Goal: Information Seeking & Learning: Understand process/instructions

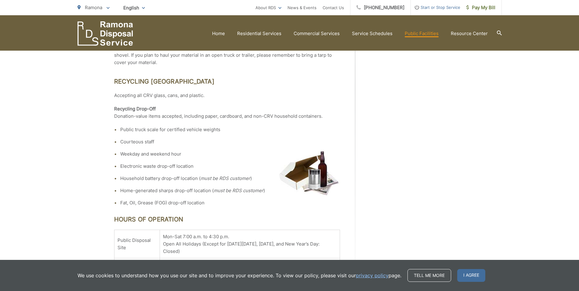
scroll to position [318, 0]
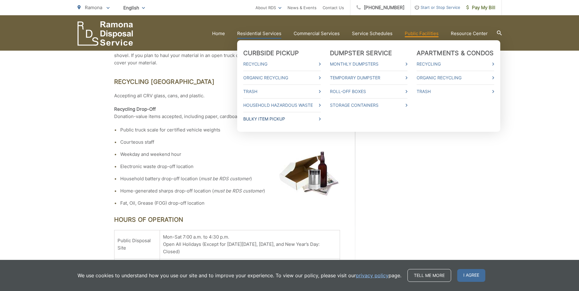
click at [280, 120] on link "Bulky Item Pickup" at bounding box center [282, 118] width 78 height 7
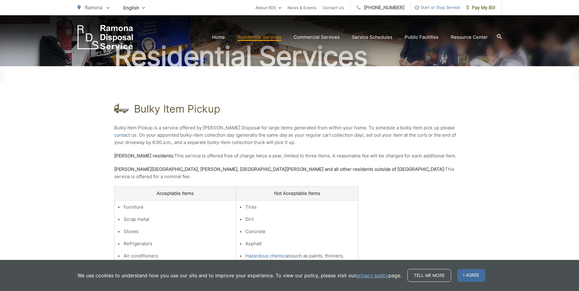
scroll to position [61, 0]
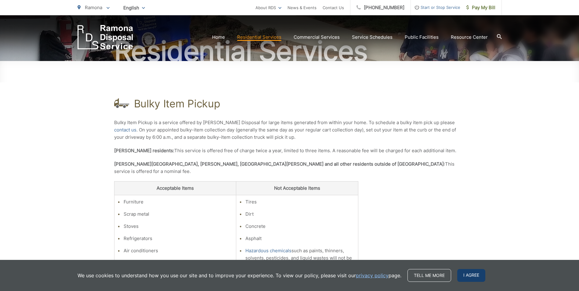
click at [474, 271] on span "I agree" at bounding box center [471, 275] width 28 height 13
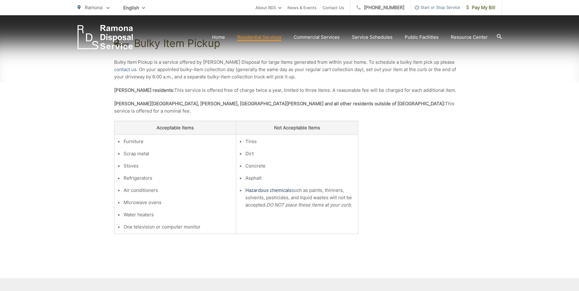
scroll to position [122, 0]
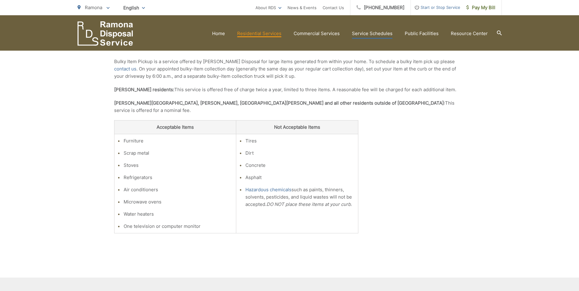
click at [382, 31] on link "Service Schedules" at bounding box center [372, 33] width 41 height 7
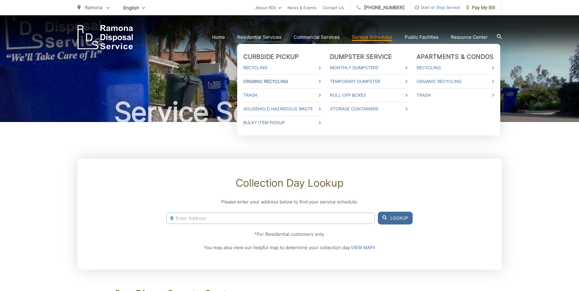
click at [263, 82] on link "Organic Recycling" at bounding box center [282, 81] width 78 height 7
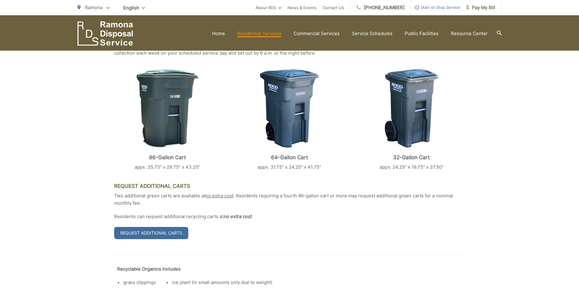
scroll to position [153, 0]
